Goal: Find specific page/section: Find specific page/section

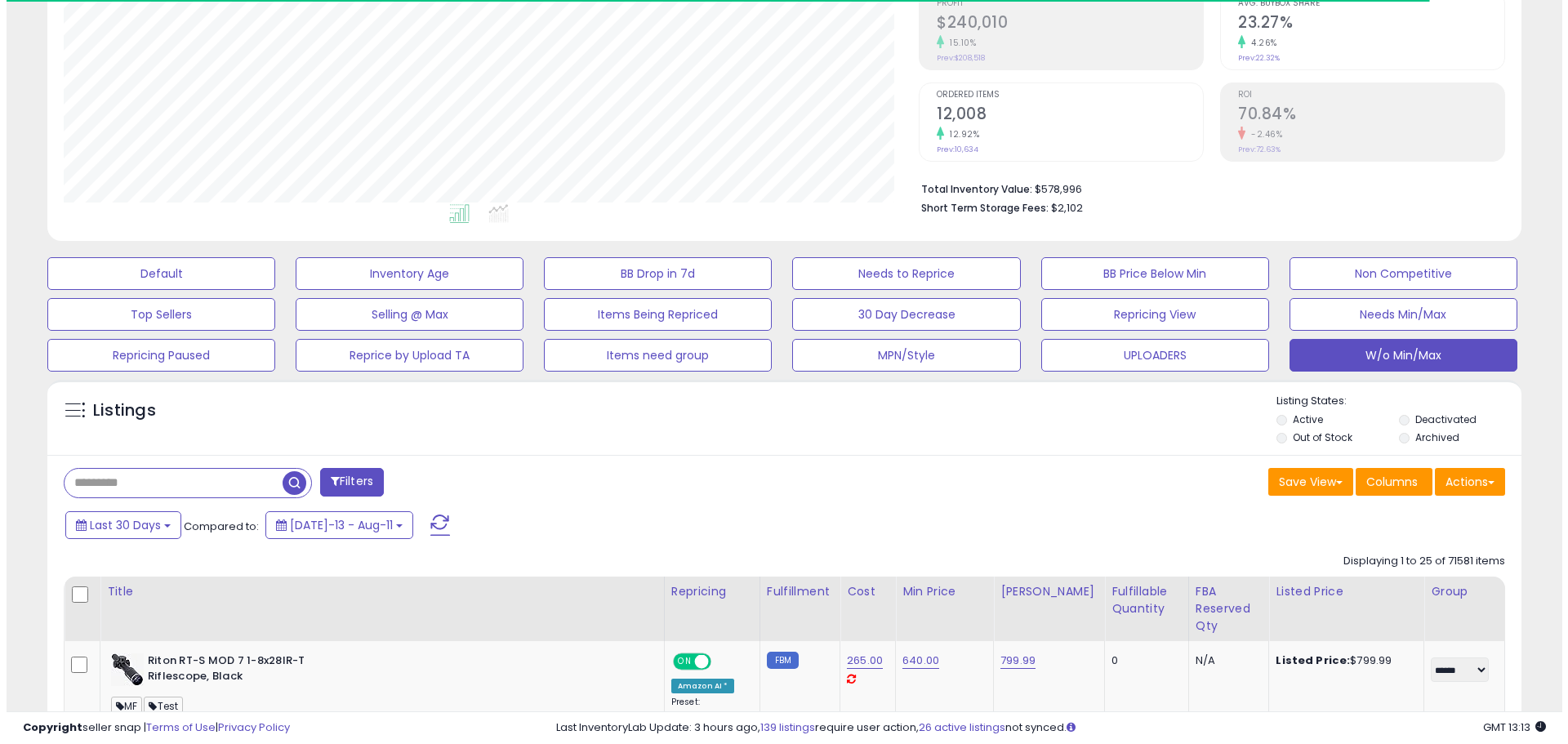
scroll to position [335, 855]
click at [871, 529] on div "Last 30 Days Compared to: [DATE]-13 - Aug-11" at bounding box center [595, 526] width 1081 height 37
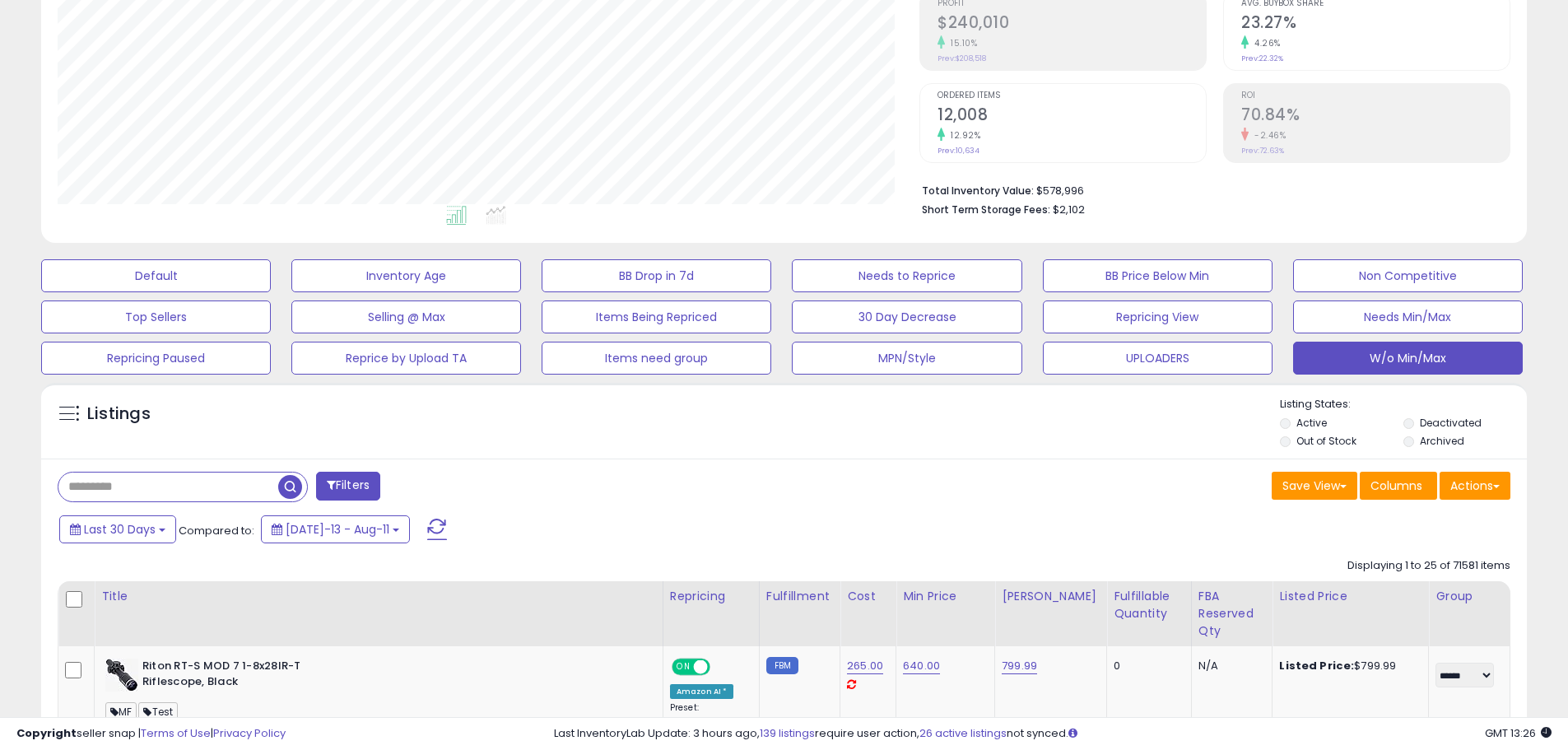
click at [427, 520] on span at bounding box center [437, 529] width 19 height 21
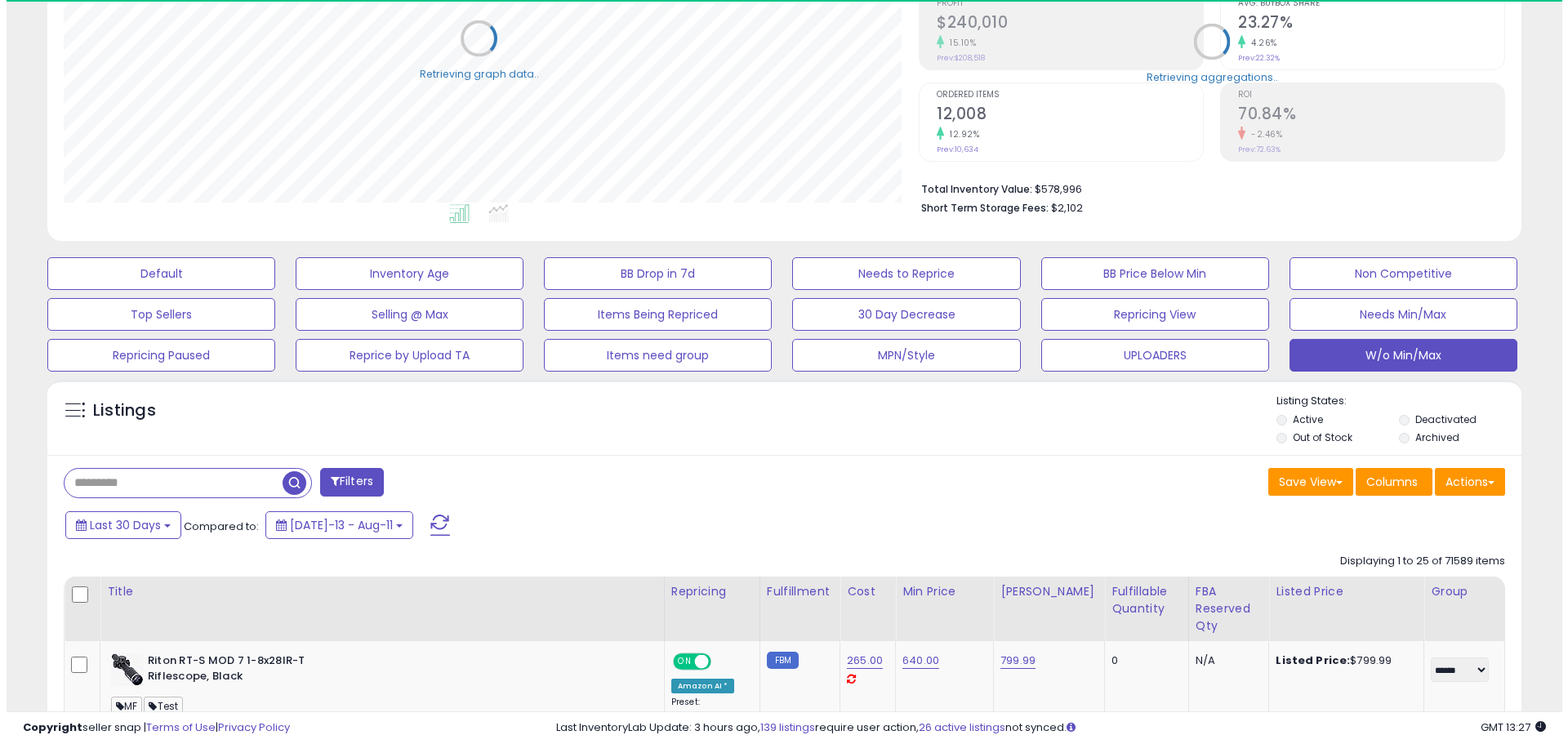
scroll to position [816150, 815688]
click at [1463, 347] on button "W/o Min/Max" at bounding box center [1397, 355] width 228 height 33
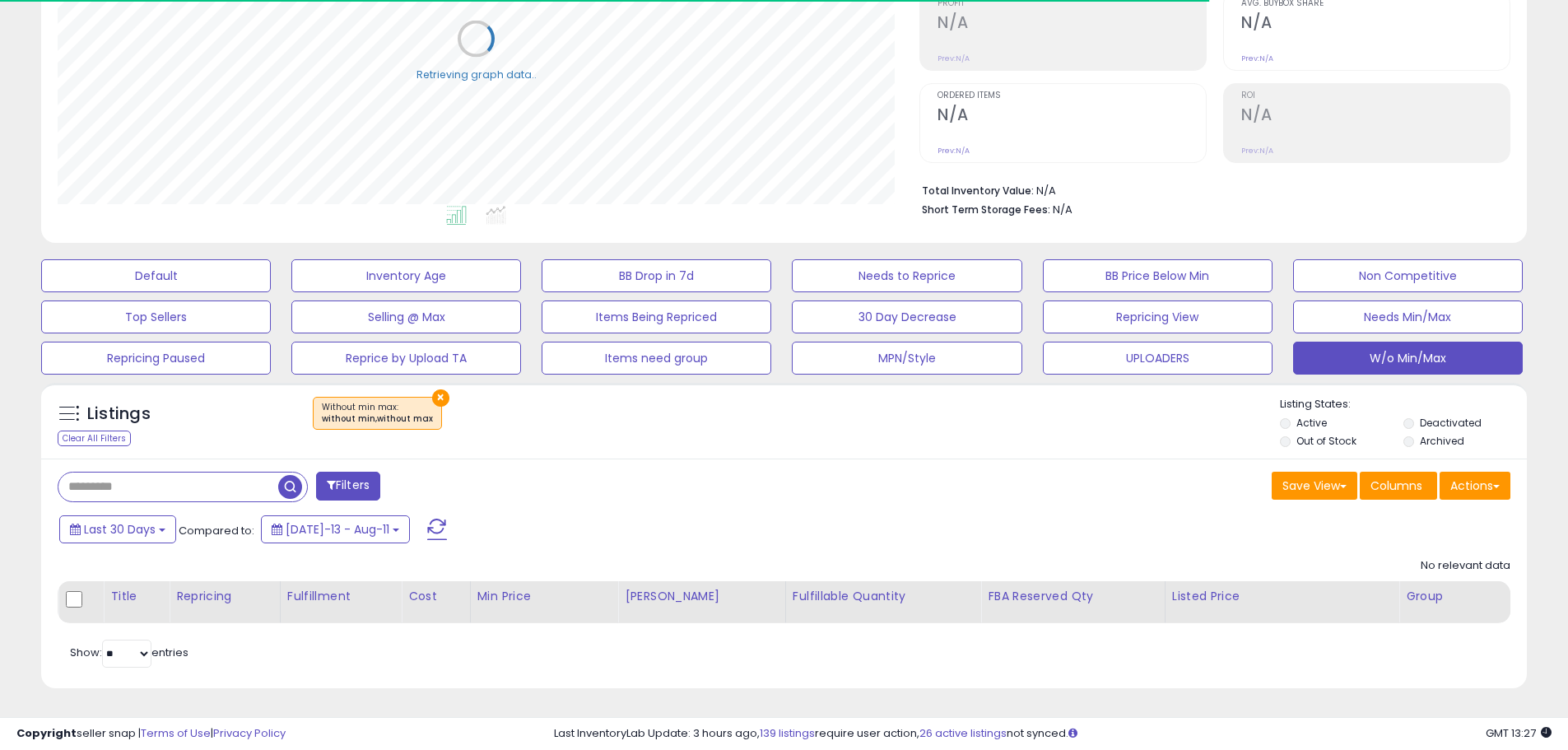
click at [895, 461] on div "Filters Save View Save As New View" at bounding box center [783, 573] width 1486 height 230
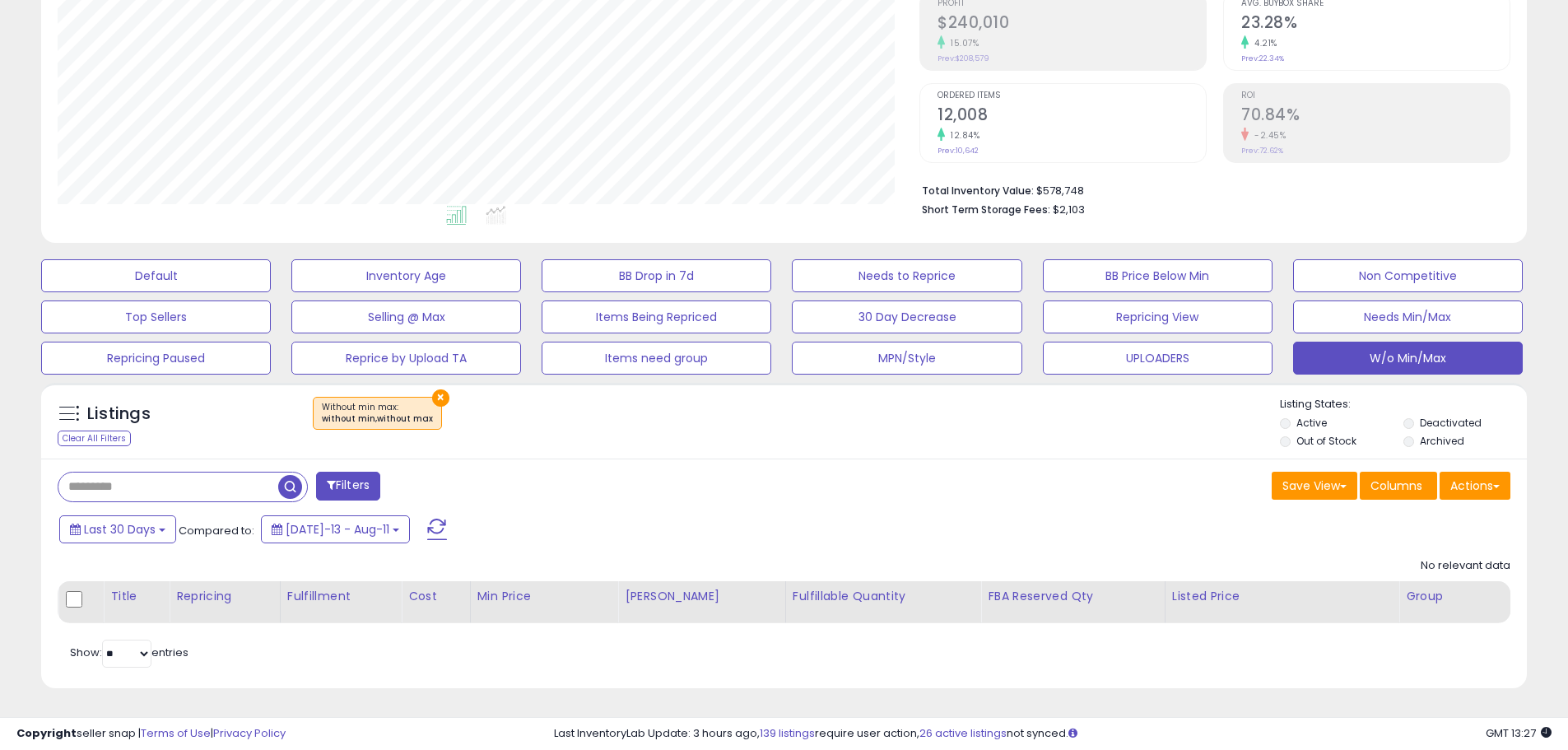
scroll to position [338, 862]
click at [767, 545] on div "Last 30 Days Compared to: [DATE]-13 - Aug-11" at bounding box center [600, 531] width 1090 height 37
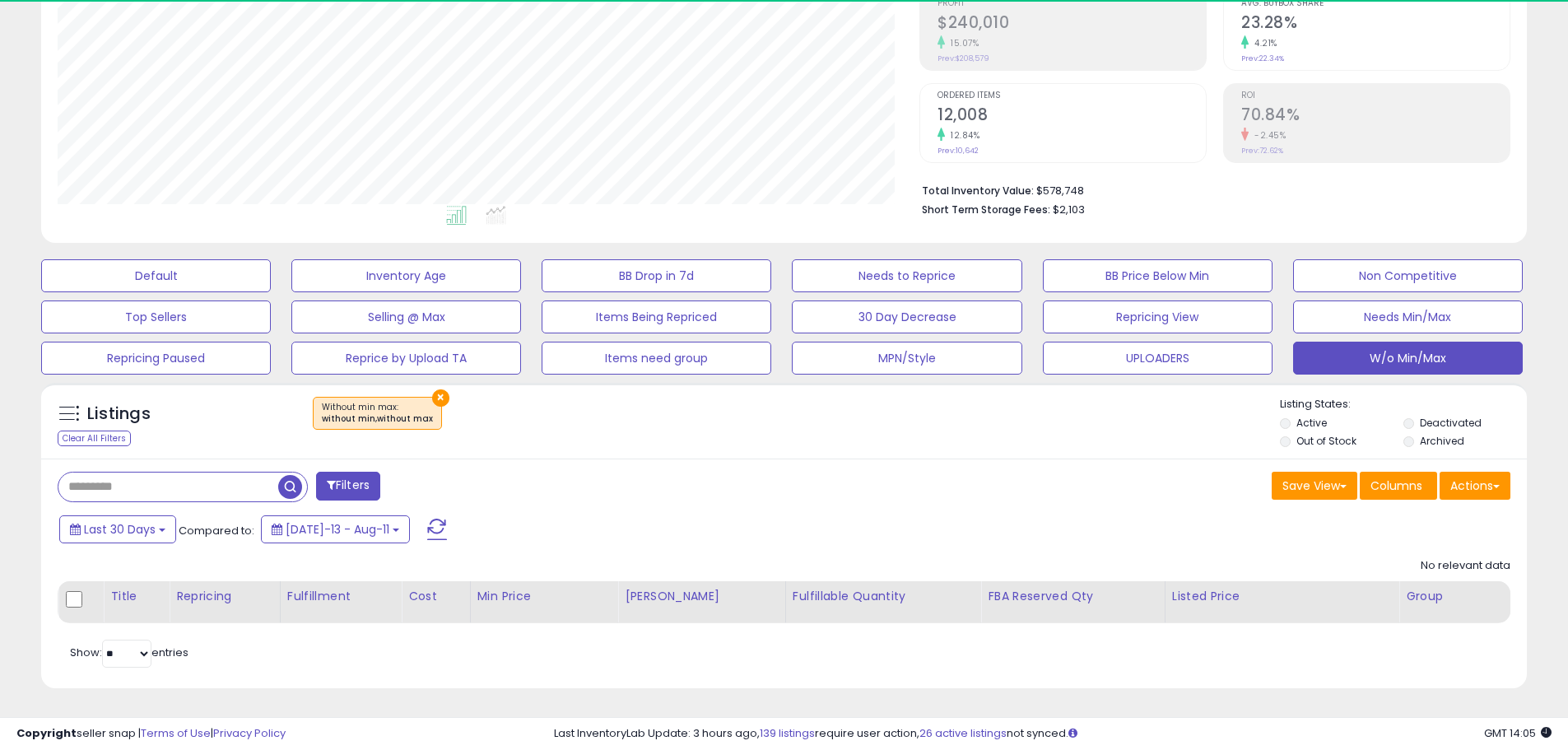
click at [820, 473] on div "Save View Save As New View Columns Actions [GEOGRAPHIC_DATA]" at bounding box center [1154, 487] width 739 height 32
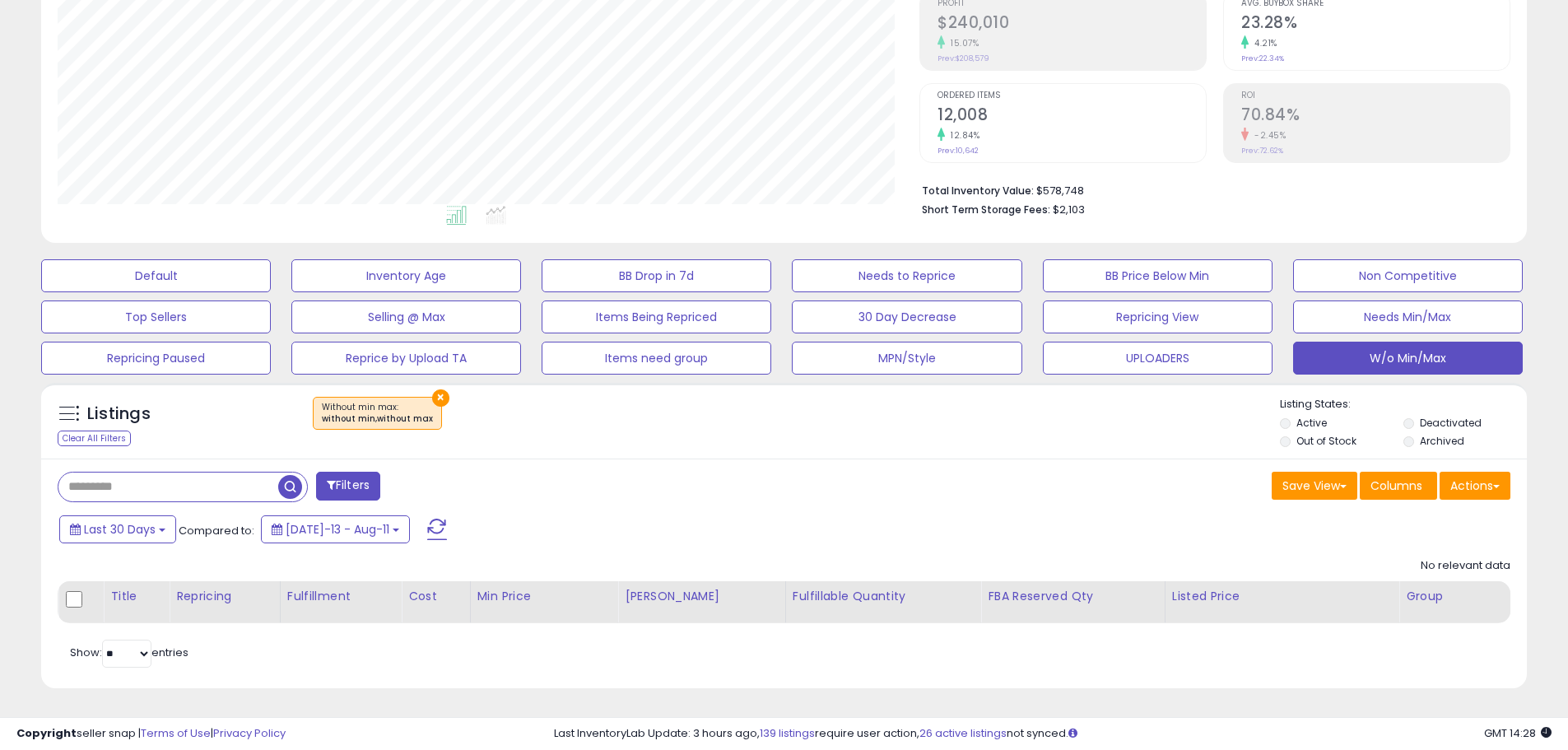
click at [831, 518] on div "Last 30 Days Compared to: [DATE]-13 - Aug-11" at bounding box center [600, 531] width 1090 height 37
click at [632, 475] on div "Filters" at bounding box center [415, 488] width 739 height 33
drag, startPoint x: 896, startPoint y: 453, endPoint x: 927, endPoint y: 502, distance: 58.0
click at [896, 453] on div "Listings Clear All Filters × Without min max : without min,without max Listing …" at bounding box center [783, 420] width 1486 height 76
click at [651, 500] on div "Filters" at bounding box center [415, 488] width 739 height 33
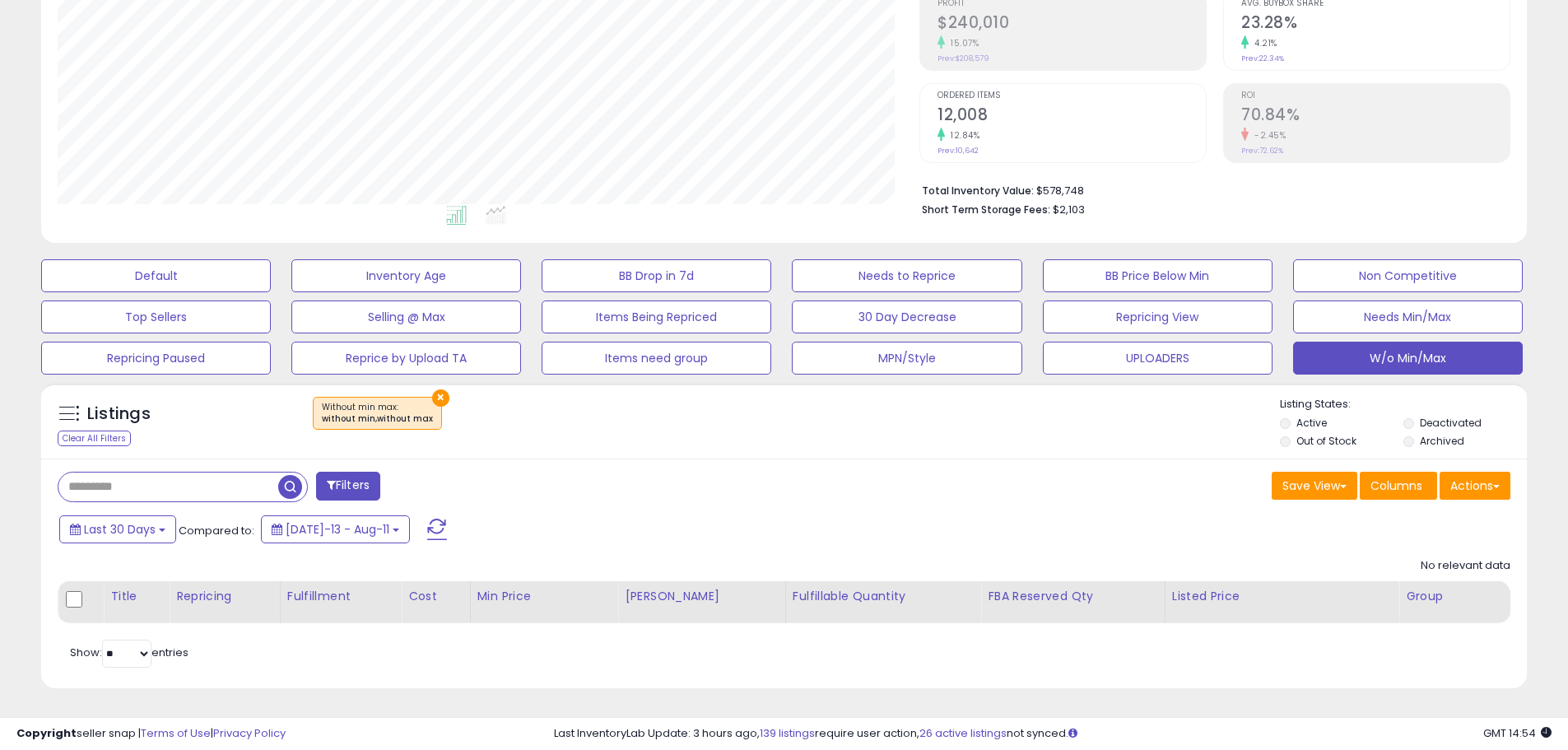
click at [478, 704] on div "Listings Clear All Filters × Without min max : without min,without max" at bounding box center [784, 541] width 1511 height 334
click at [868, 537] on div "Last 30 Days Compared to: [DATE]-13 - Aug-11" at bounding box center [600, 531] width 1090 height 37
click at [742, 659] on div "Retrieving listings data.. No relevant data Title Repricing" at bounding box center [783, 611] width 1453 height 122
click at [1062, 500] on div "Save View Save As New View Columns Actions [GEOGRAPHIC_DATA]" at bounding box center [1154, 487] width 739 height 32
click at [805, 453] on div "Listings Clear All Filters × Without min max : without min,without max Listing …" at bounding box center [783, 420] width 1486 height 76
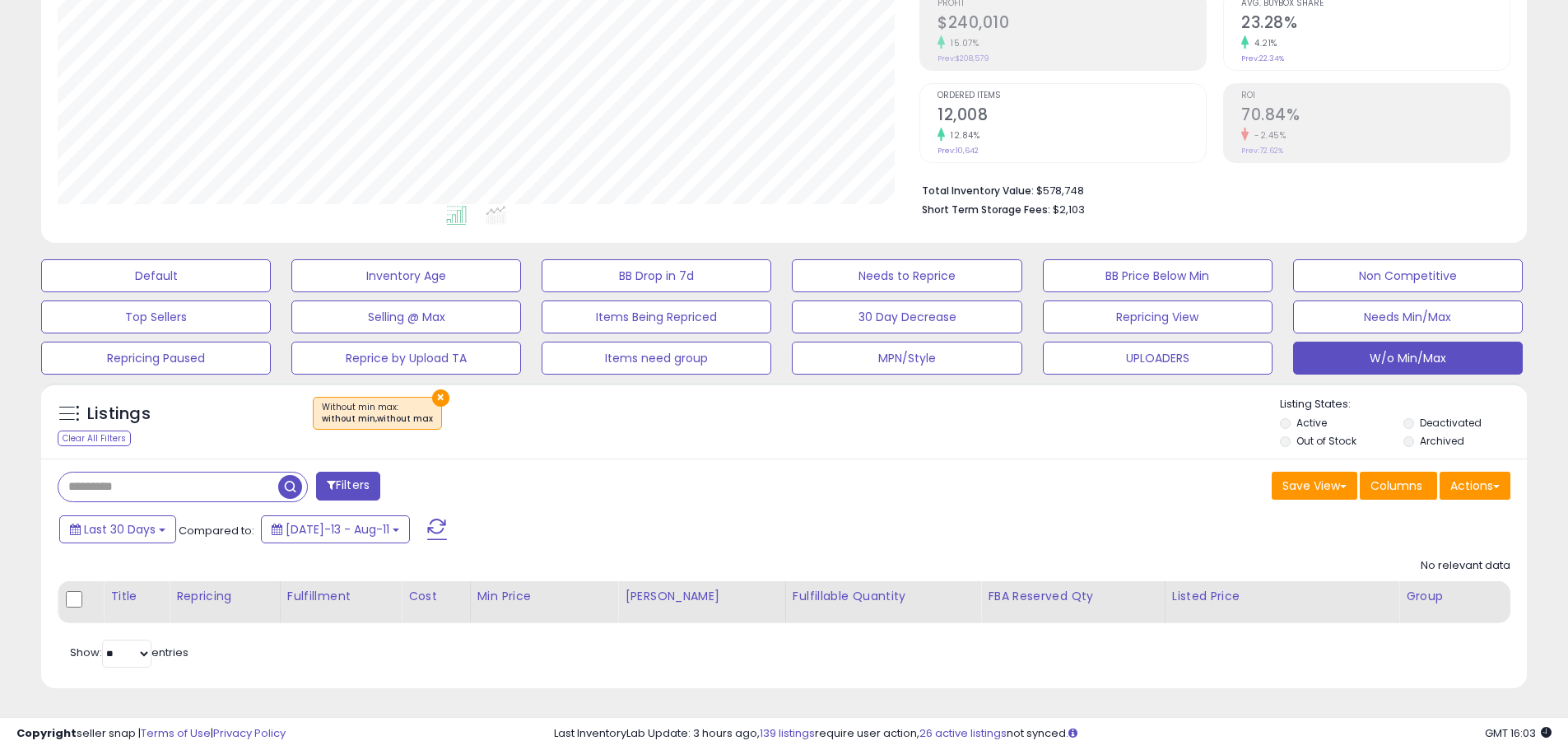
click at [843, 459] on div "Filters Save View Save As New View" at bounding box center [783, 573] width 1486 height 230
click at [827, 480] on div "Save View Save As New View Columns Actions [GEOGRAPHIC_DATA]" at bounding box center [1154, 487] width 739 height 32
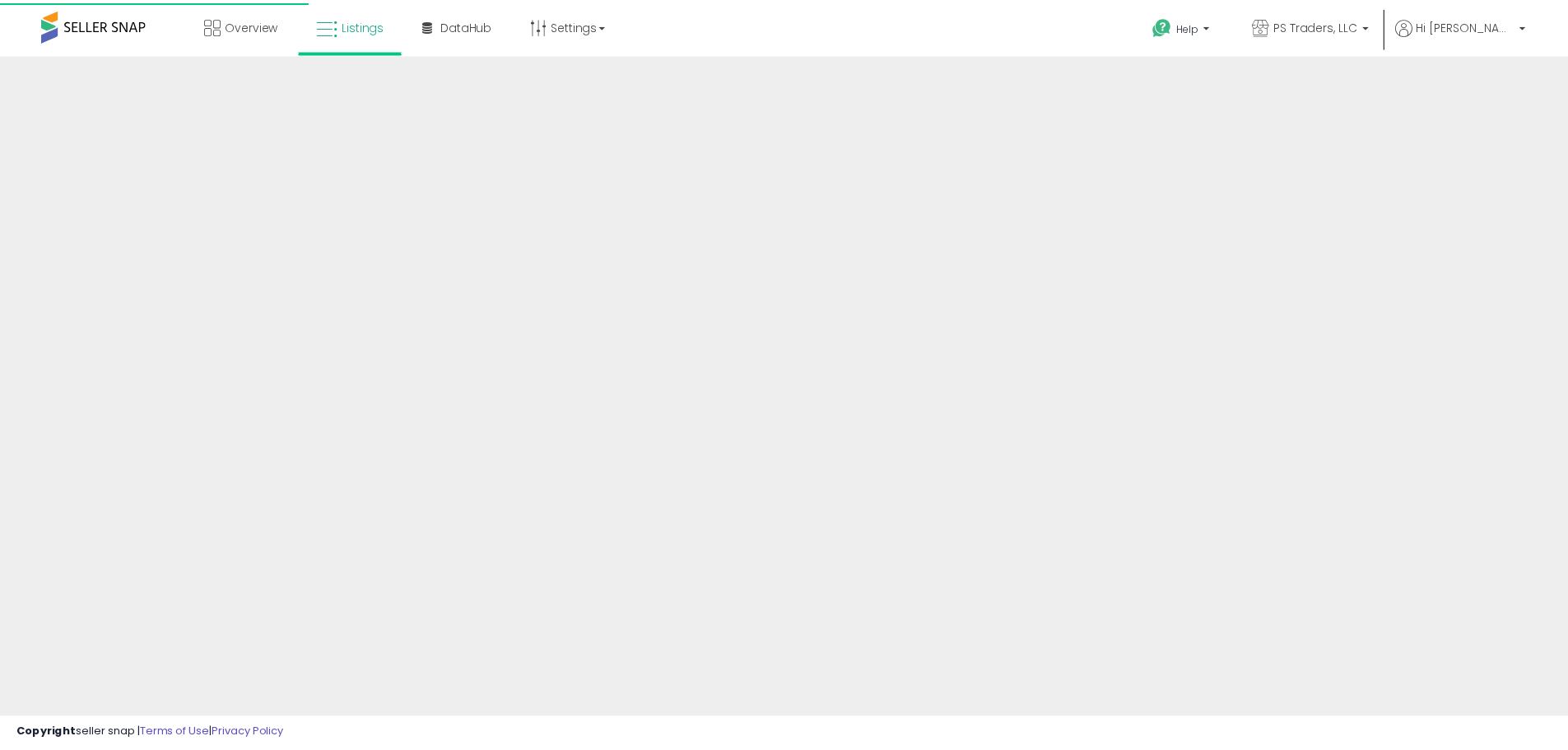
scroll to position [259, 0]
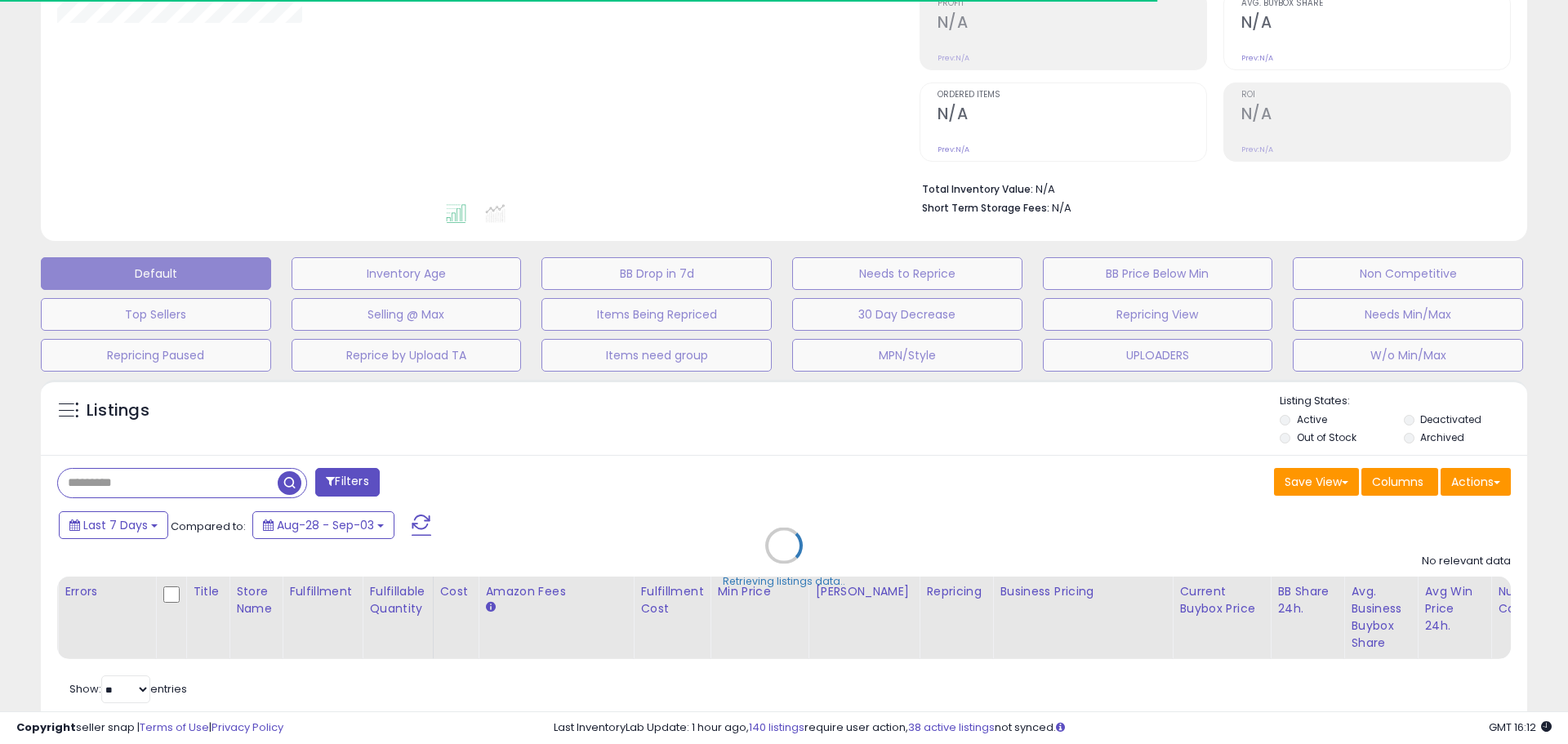
type input "**********"
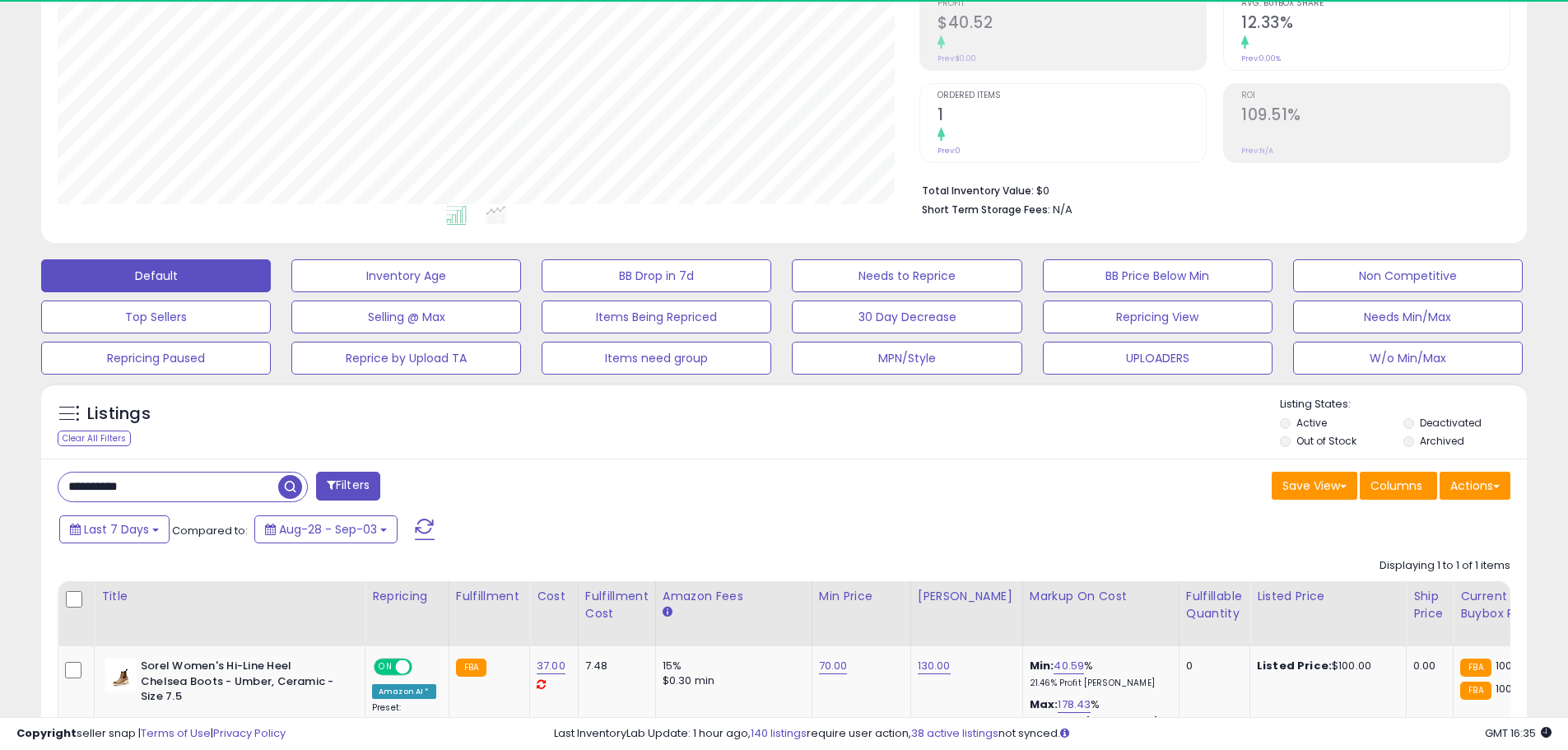
scroll to position [338, 862]
